Goal: Navigation & Orientation: Find specific page/section

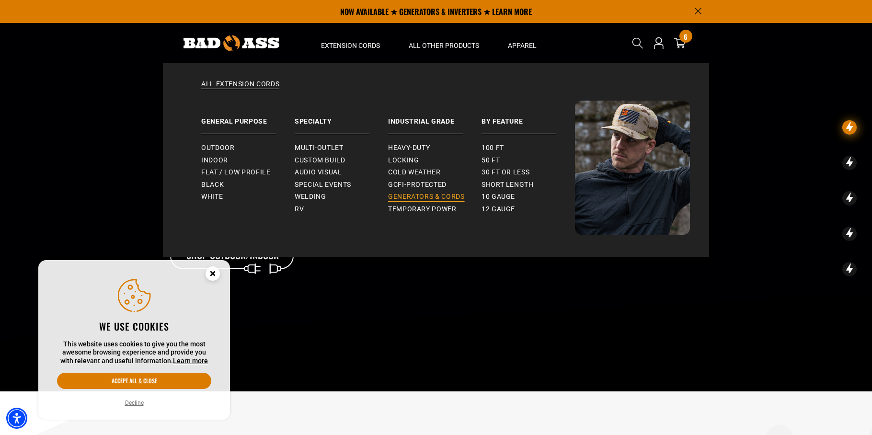
click at [407, 196] on span "Generators & Cords" at bounding box center [426, 197] width 77 height 9
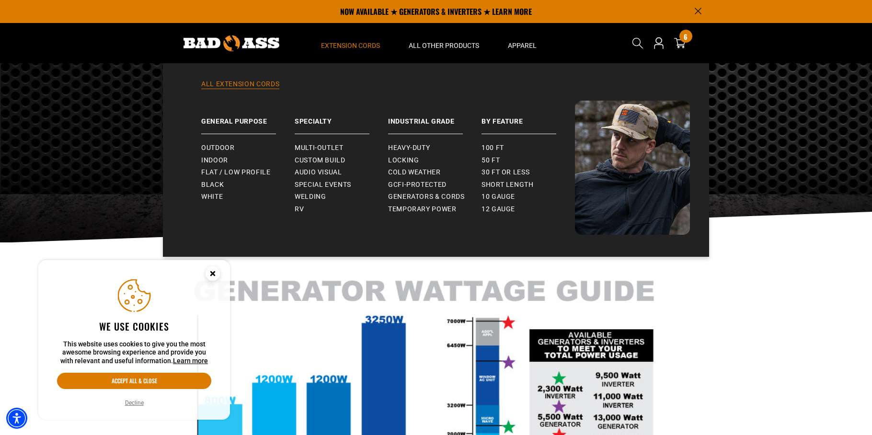
click at [231, 84] on link "All Extension Cords" at bounding box center [436, 90] width 508 height 21
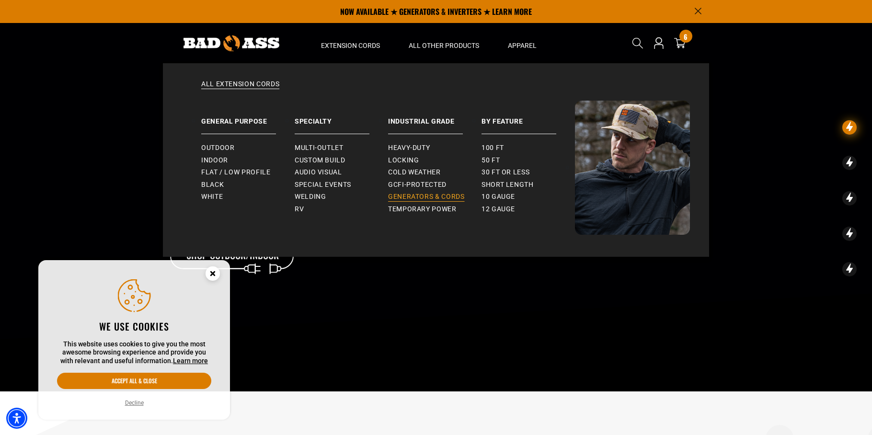
click at [419, 197] on span "Generators & Cords" at bounding box center [426, 197] width 77 height 9
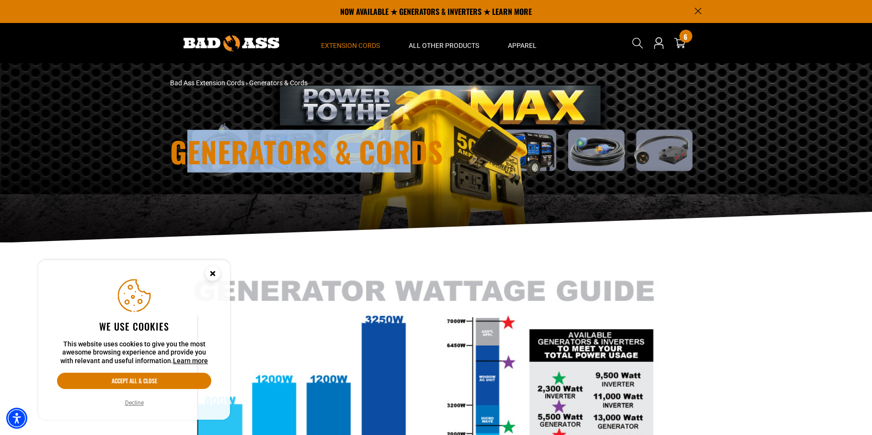
drag, startPoint x: 180, startPoint y: 152, endPoint x: 418, endPoint y: 161, distance: 238.0
click at [418, 161] on h1 "Generators & Cords" at bounding box center [345, 151] width 350 height 29
click at [649, 235] on div "Generators & Cords" at bounding box center [436, 153] width 872 height 180
